Goal: Information Seeking & Learning: Check status

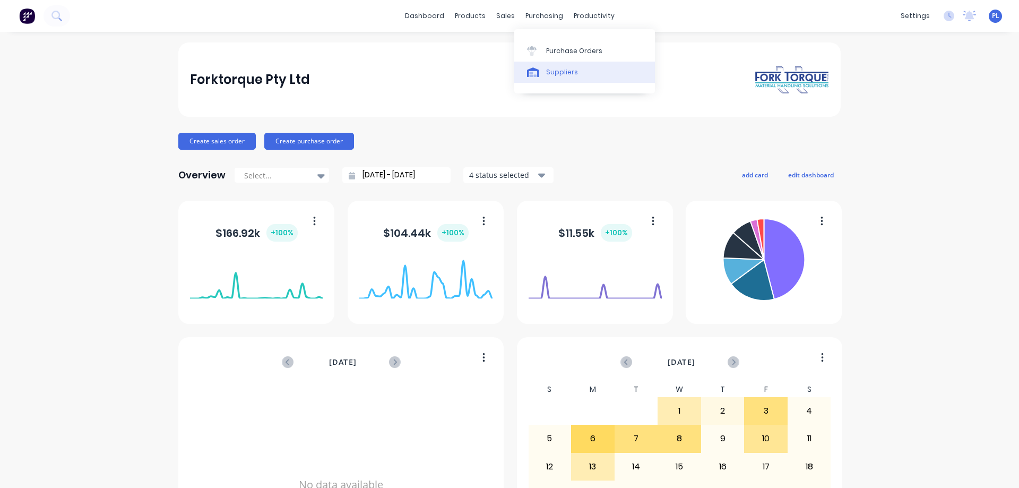
click at [554, 66] on link "Suppliers" at bounding box center [584, 72] width 141 height 21
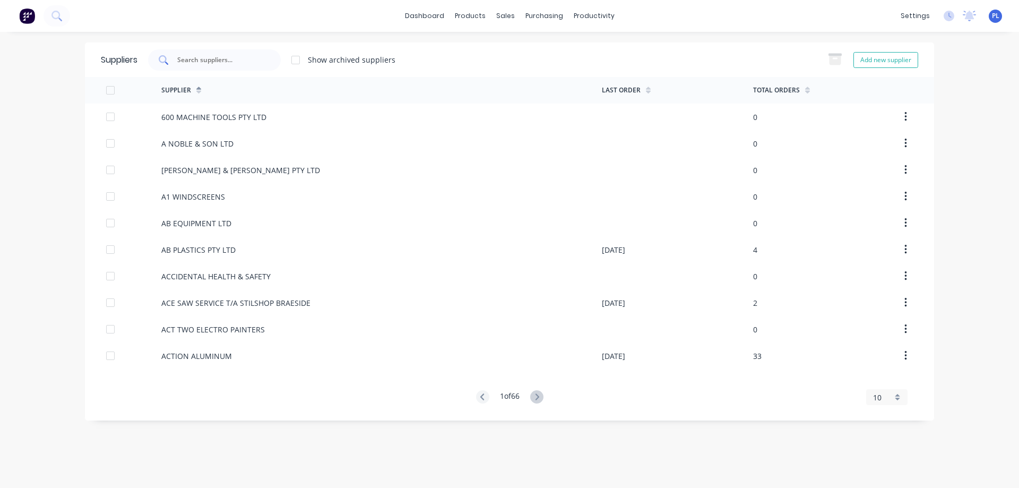
click at [201, 63] on input "text" at bounding box center [220, 60] width 88 height 11
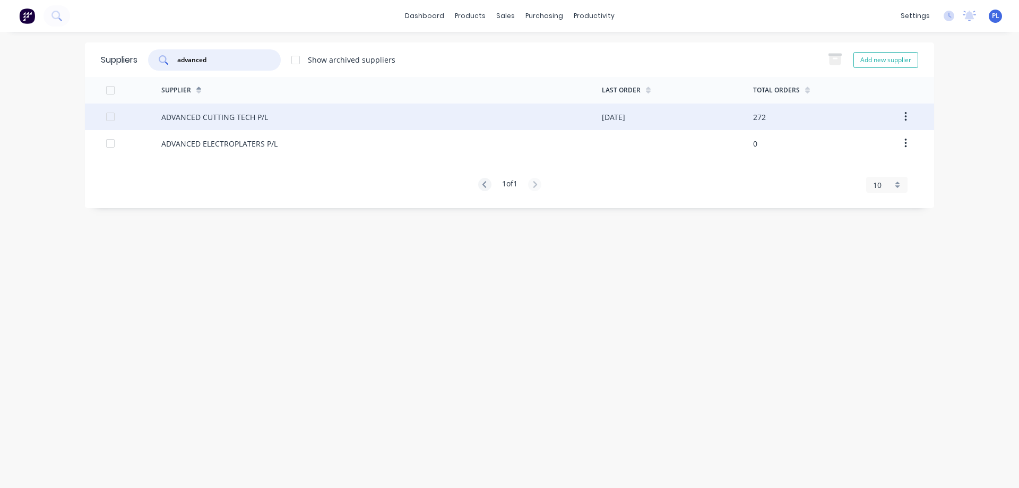
type input "advanced"
click at [184, 118] on div "ADVANCED CUTTING TECH P/L" at bounding box center [214, 116] width 107 height 11
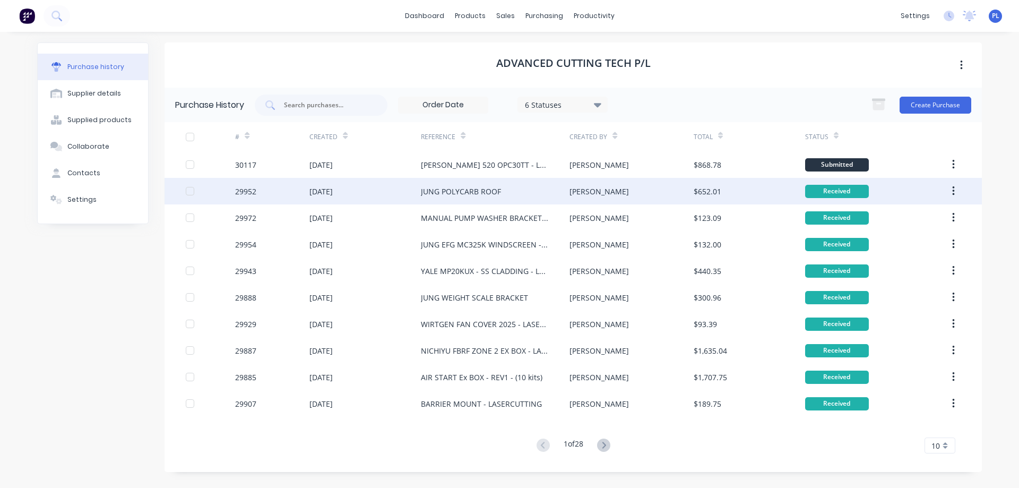
click at [502, 194] on div "JUNG POLYCARB ROOF" at bounding box center [495, 191] width 149 height 27
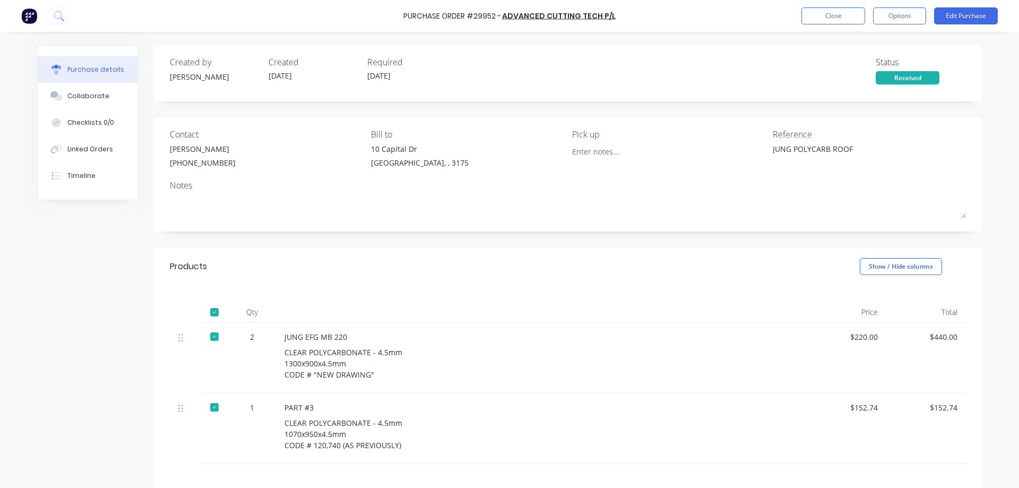
drag, startPoint x: 57, startPoint y: 93, endPoint x: 206, endPoint y: 165, distance: 165.9
click at [58, 93] on icon at bounding box center [56, 96] width 12 height 10
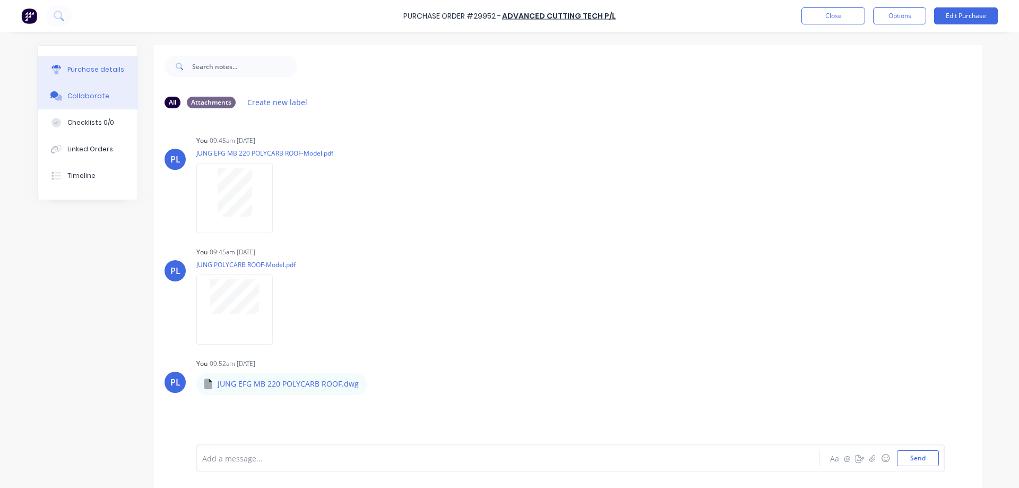
click at [75, 72] on div "Purchase details" at bounding box center [95, 70] width 57 height 10
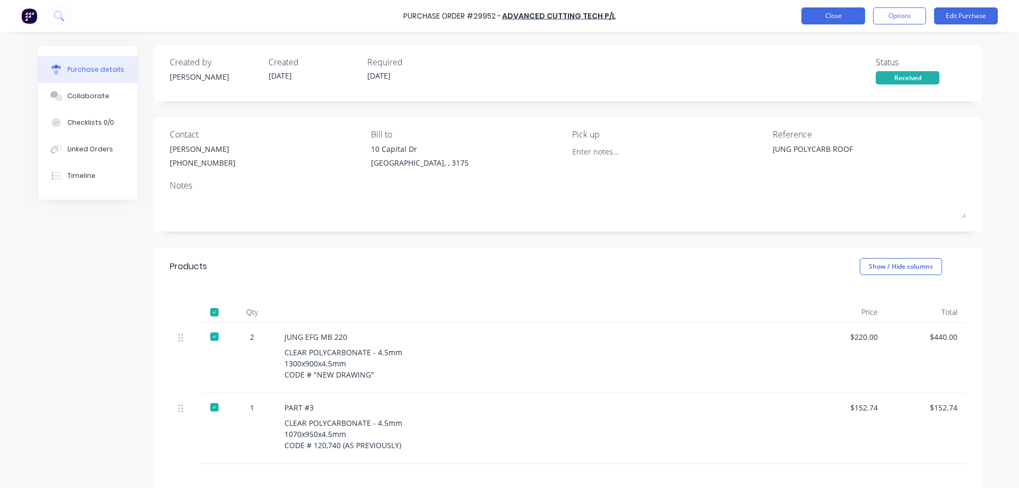
click at [831, 20] on button "Close" at bounding box center [833, 15] width 64 height 17
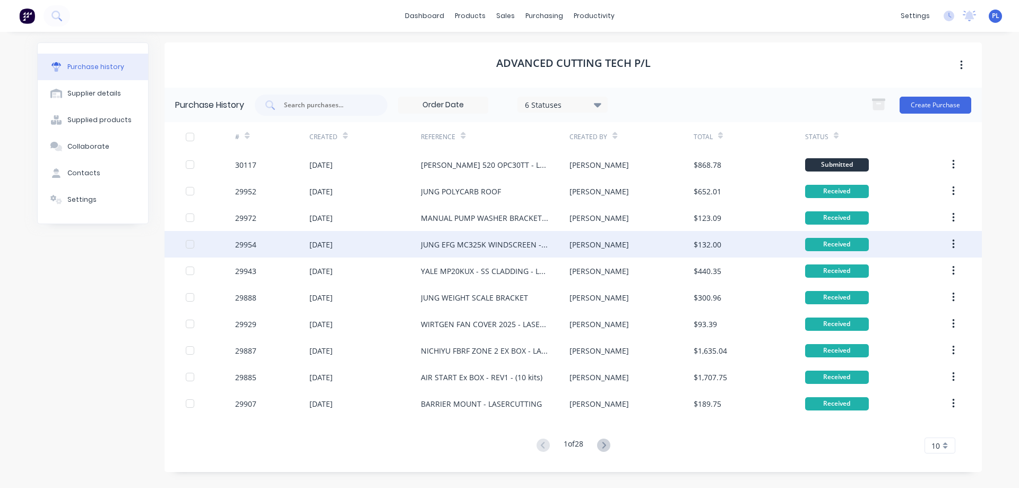
click at [465, 247] on div "JUNG EFG MC325K WINDSCREEN - LASERCUTTING" at bounding box center [484, 244] width 127 height 11
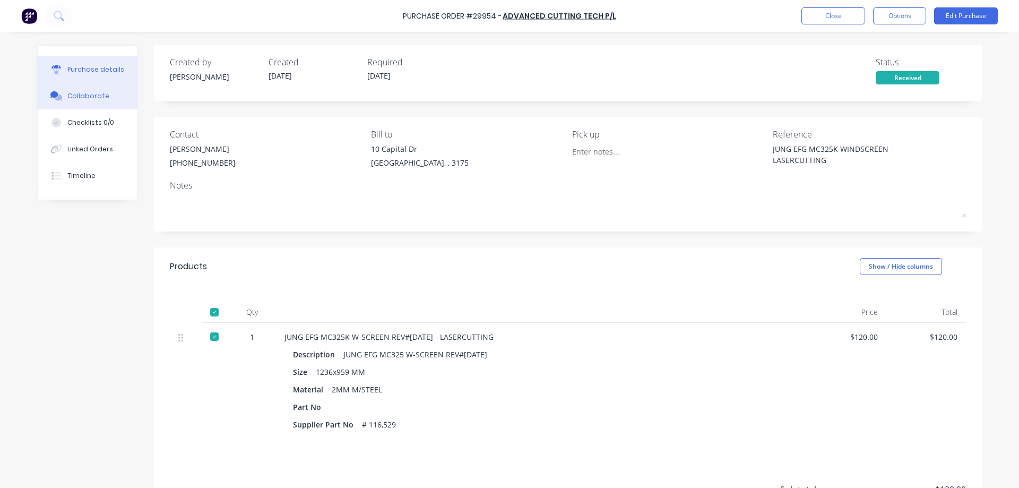
click at [76, 96] on div "Collaborate" at bounding box center [88, 96] width 42 height 10
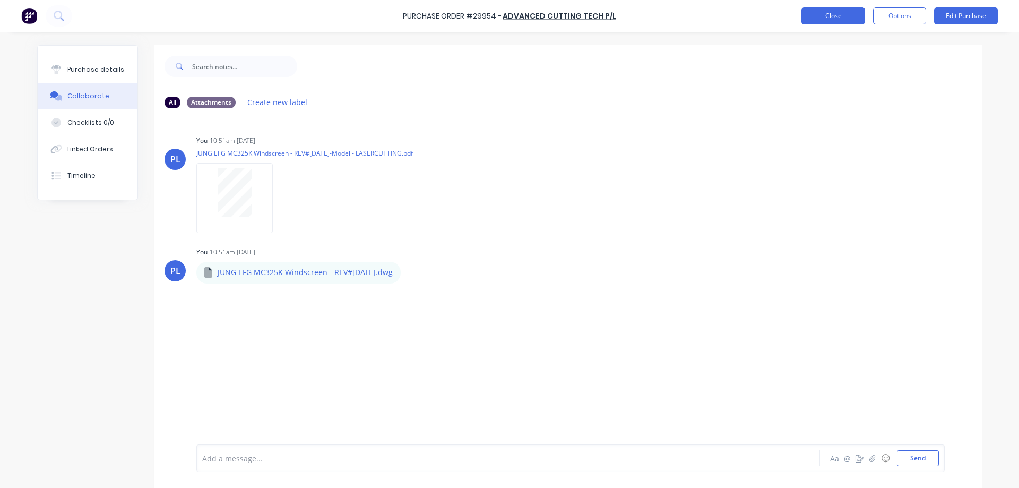
click at [846, 19] on button "Close" at bounding box center [833, 15] width 64 height 17
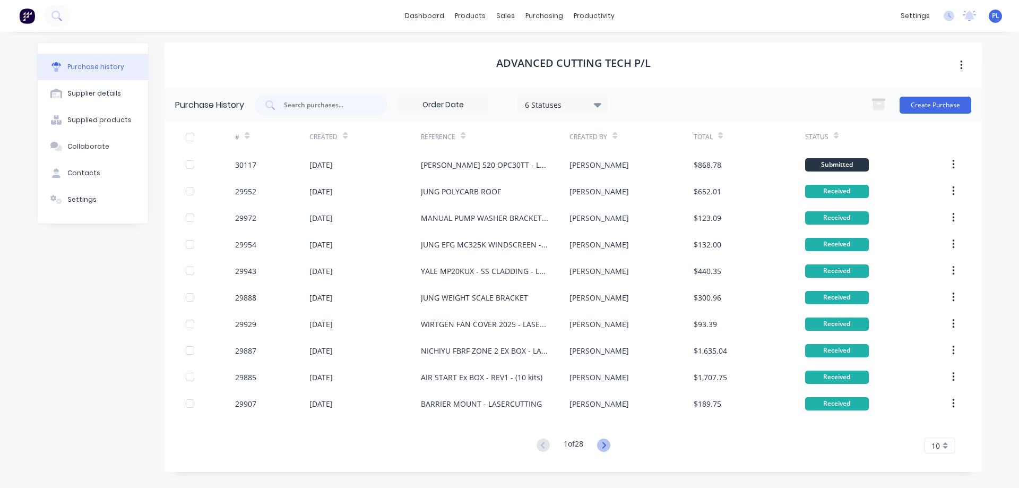
click at [604, 444] on icon at bounding box center [603, 444] width 13 height 13
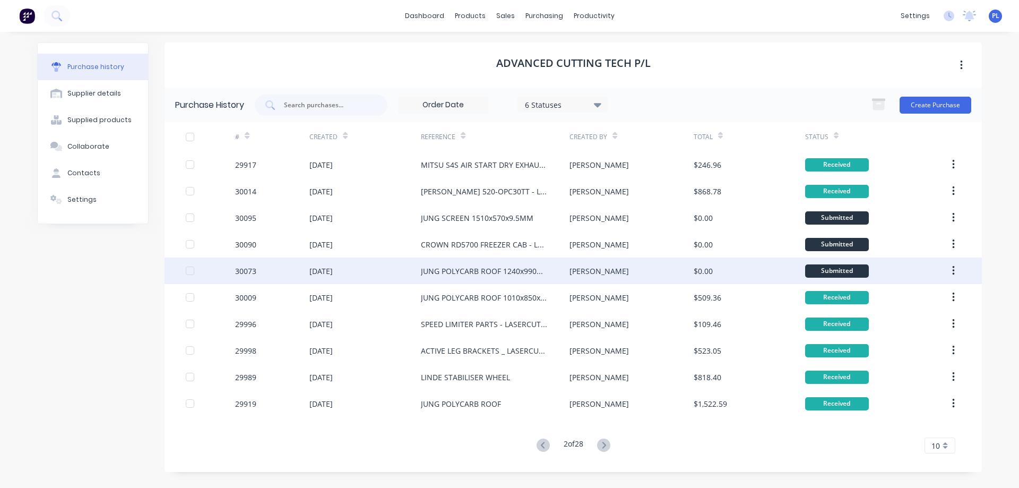
click at [474, 272] on div "JUNG POLYCARB ROOF 1240x990mm" at bounding box center [484, 270] width 127 height 11
type textarea "x"
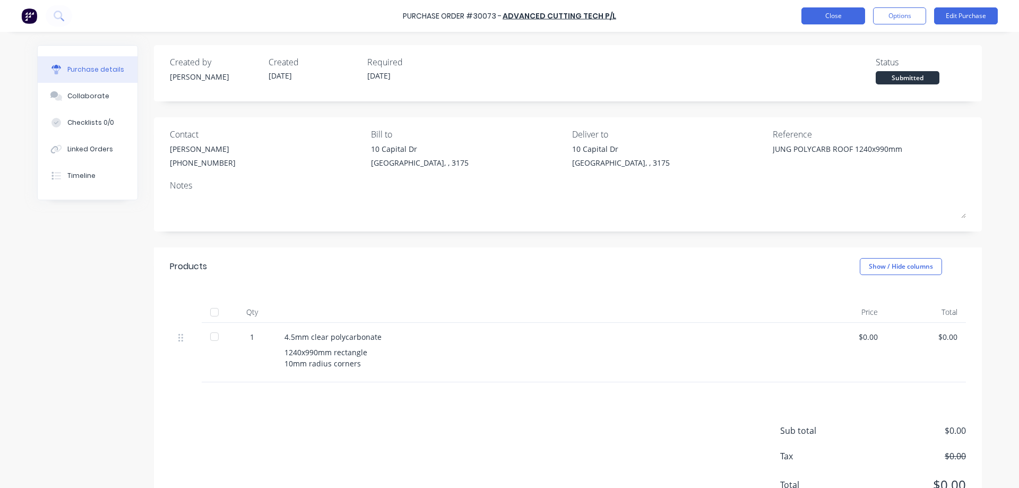
click at [833, 15] on button "Close" at bounding box center [833, 15] width 64 height 17
